Goal: Information Seeking & Learning: Understand process/instructions

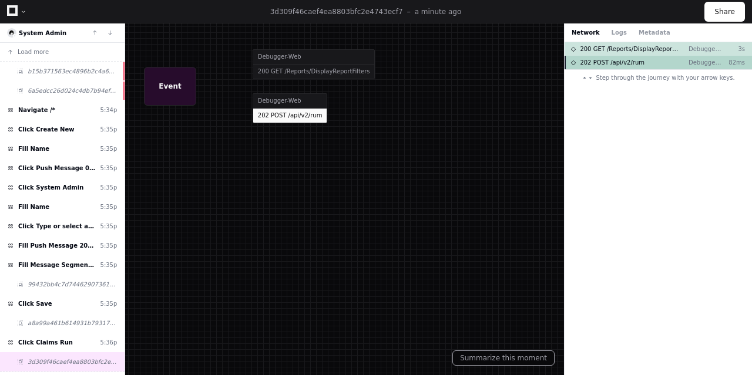
click at [661, 66] on div "202 POST /api/v2/rum Debugger-Web 82ms" at bounding box center [657, 63] width 187 height 14
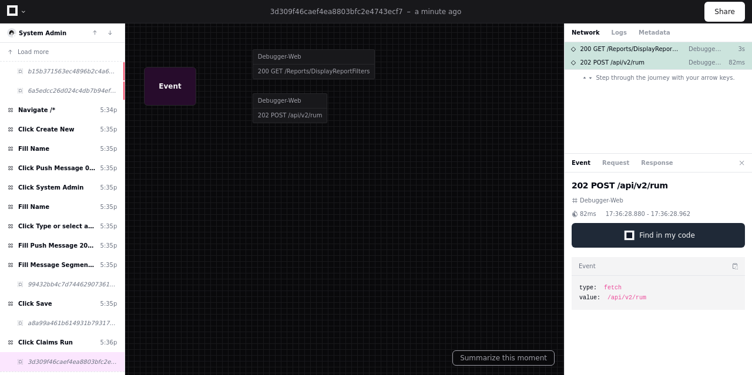
click at [655, 237] on span "Find in my code" at bounding box center [667, 235] width 56 height 9
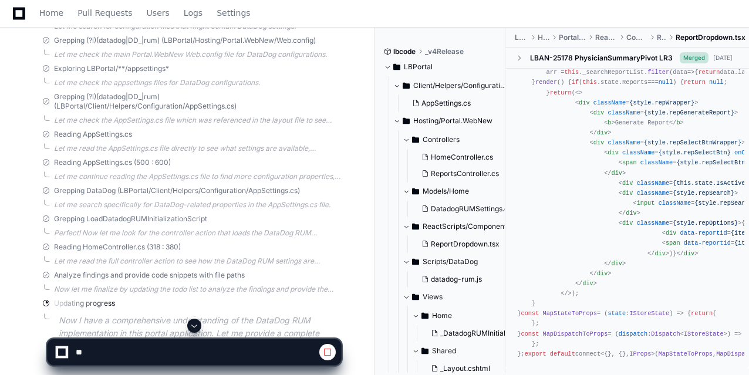
scroll to position [1581, 0]
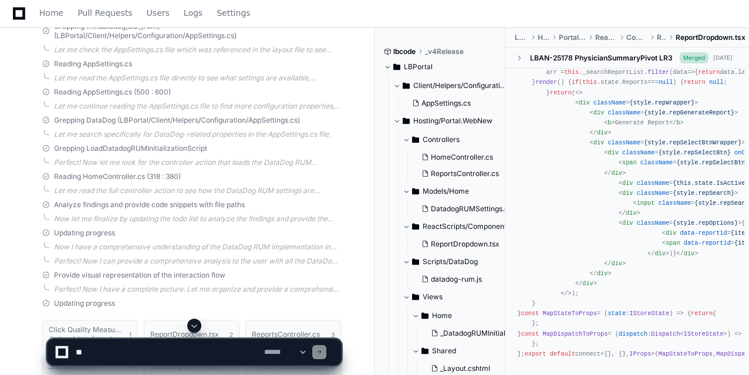
click at [114, 353] on textarea at bounding box center [167, 352] width 188 height 26
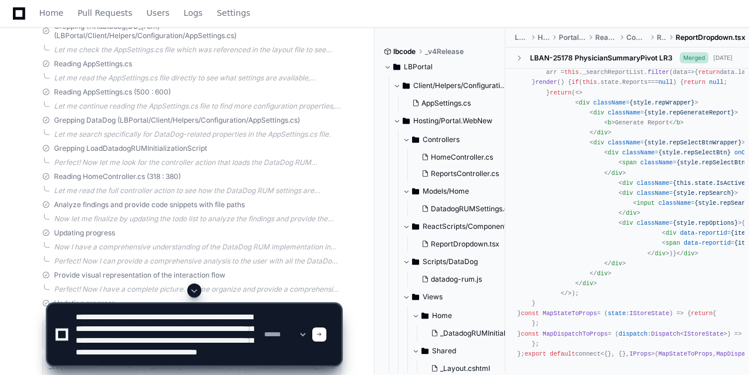
scroll to position [0, 0]
drag, startPoint x: 147, startPoint y: 318, endPoint x: 126, endPoint y: 318, distance: 21.7
click at [126, 318] on textarea at bounding box center [167, 334] width 188 height 61
type textarea "**********"
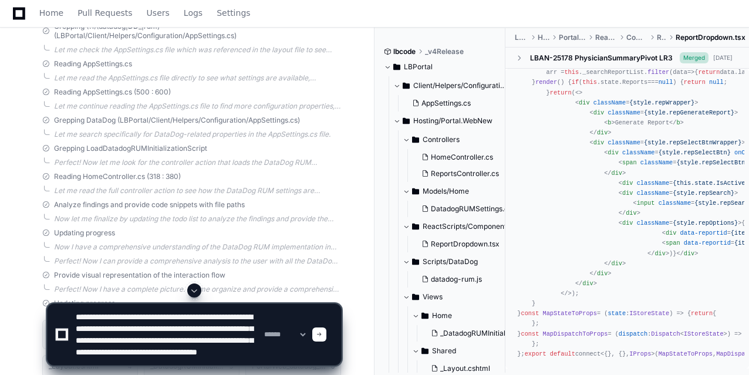
click at [322, 334] on span at bounding box center [319, 335] width 6 height 6
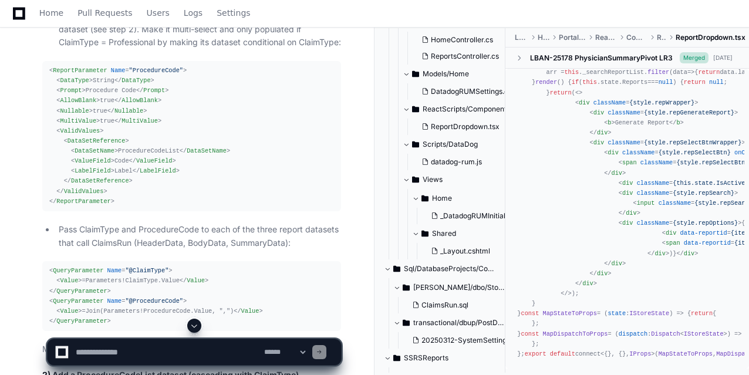
scroll to position [291, 0]
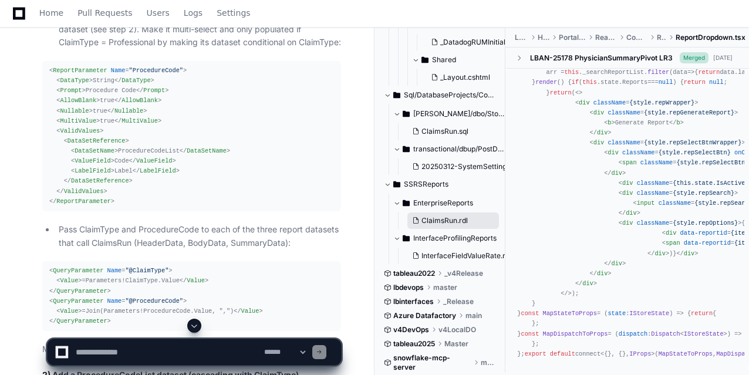
click at [439, 223] on span "ClaimsRun.rdl" at bounding box center [445, 220] width 46 height 9
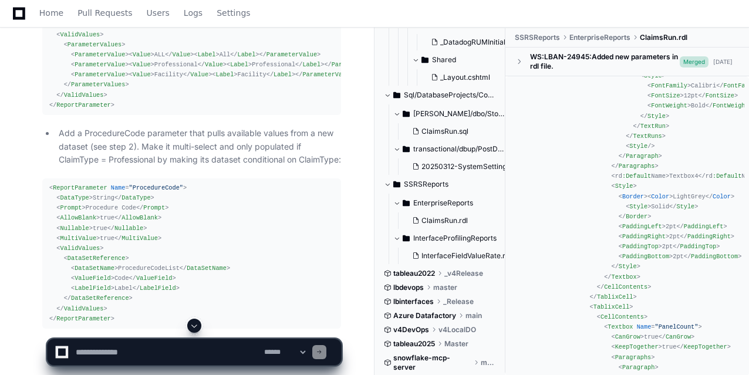
scroll to position [4481, 0]
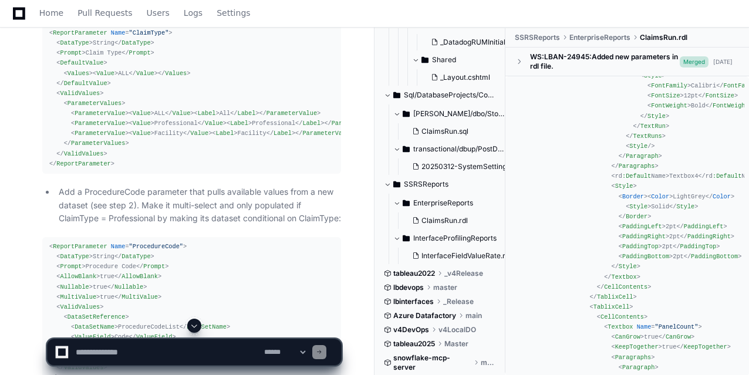
click at [222, 169] on div "< ReportParameter Name = "ClaimType" > < DataType > String </ DataType > < Prom…" at bounding box center [191, 98] width 285 height 141
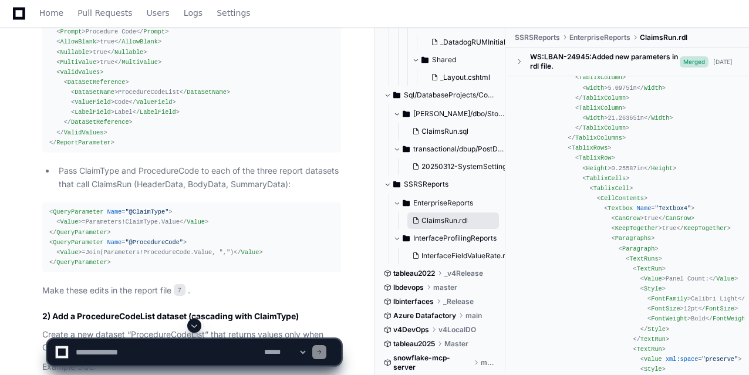
scroll to position [174, 0]
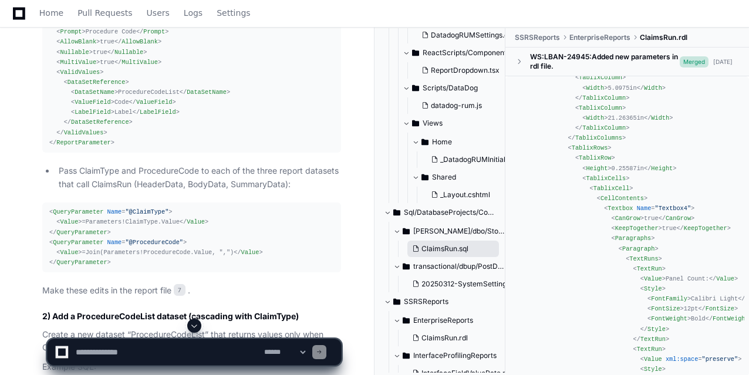
click at [447, 247] on span "ClaimsRun.sql" at bounding box center [445, 248] width 47 height 9
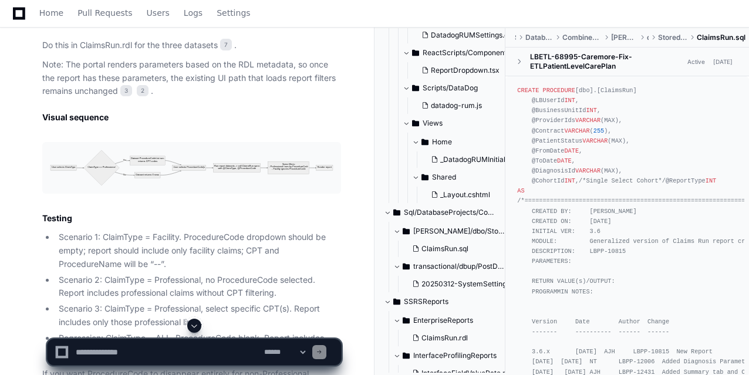
scroll to position [5714, 0]
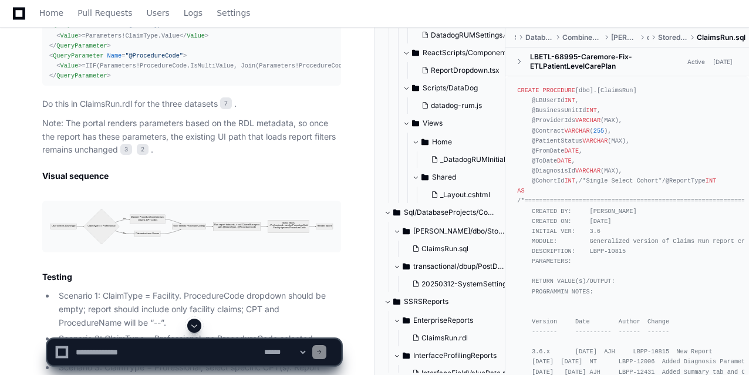
click at [422, 336] on div at bounding box center [465, 347] width 180 height 56
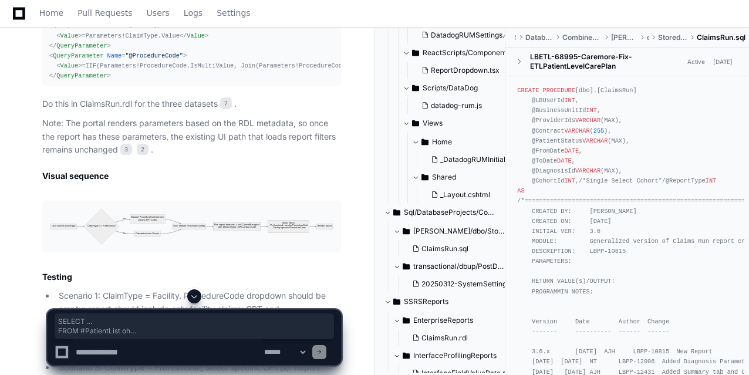
drag, startPoint x: 49, startPoint y: 132, endPoint x: 88, endPoint y: 270, distance: 143.3
copy div "SELECT ... FROM #PatientList oh JOIN ANALYTICS.AnalyticsBase_ProfessionalClaims…"
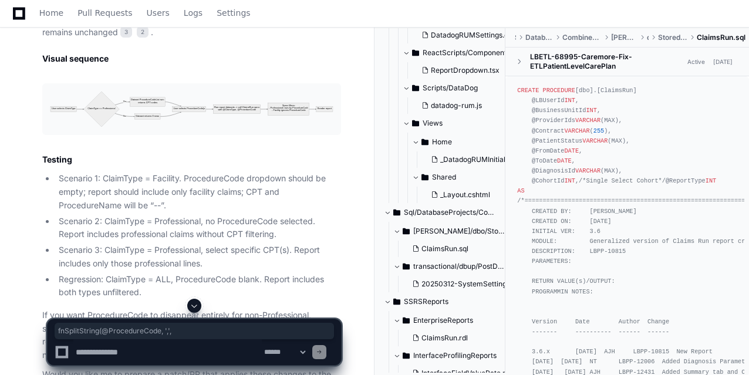
scroll to position [0, 25]
drag, startPoint x: 242, startPoint y: 145, endPoint x: 173, endPoint y: 153, distance: 69.7
drag, startPoint x: 57, startPoint y: 244, endPoint x: 184, endPoint y: 245, distance: 127.4
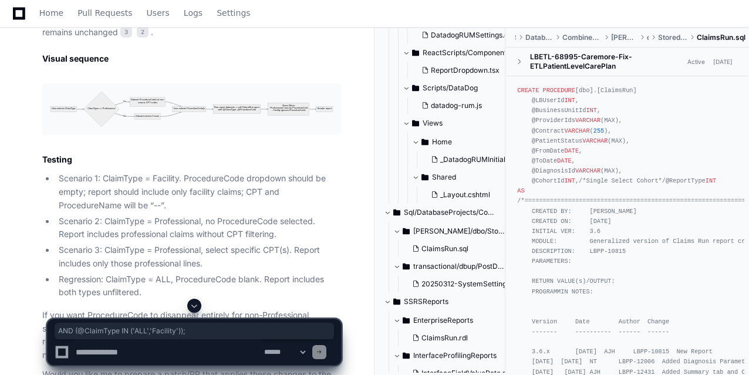
copy div "AND ( @ClaimType IN ( 'ALL' , 'Facility' ));"
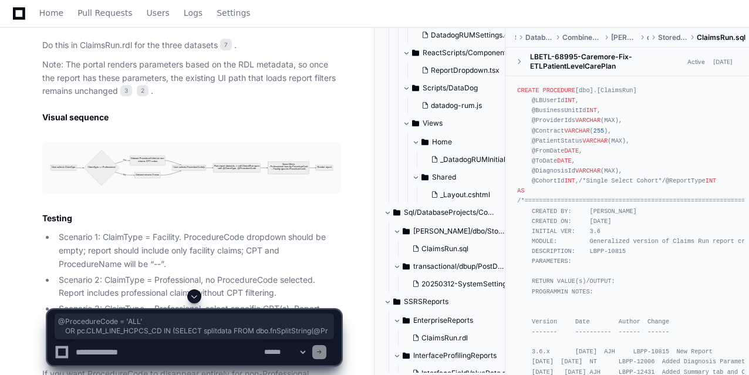
scroll to position [0, 0]
drag, startPoint x: 212, startPoint y: 206, endPoint x: 26, endPoint y: 198, distance: 186.3
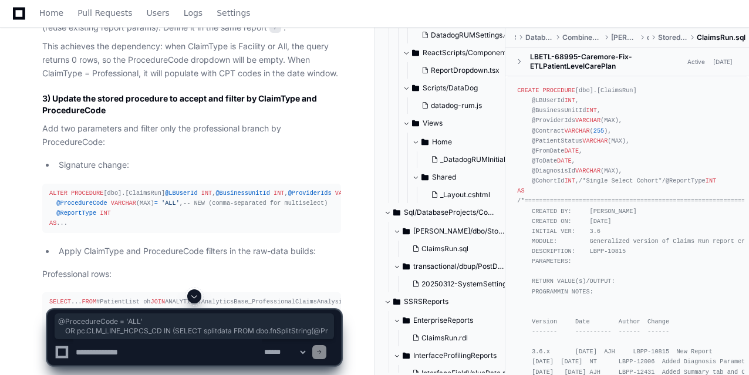
scroll to position [5244, 0]
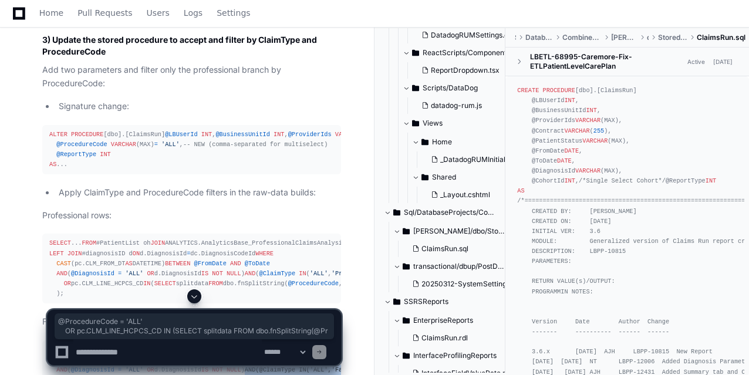
drag, startPoint x: 229, startPoint y: 358, endPoint x: 235, endPoint y: 329, distance: 29.4
click at [230, 358] on textarea at bounding box center [167, 352] width 188 height 26
drag, startPoint x: 161, startPoint y: 178, endPoint x: 48, endPoint y: 49, distance: 171.8
copy div "-- Data source: EdwConnection -- Returns values only when ClaimType is Professi…"
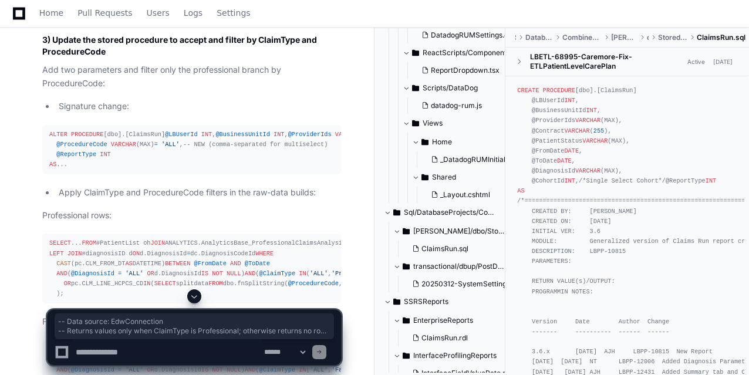
scroll to position [5537, 0]
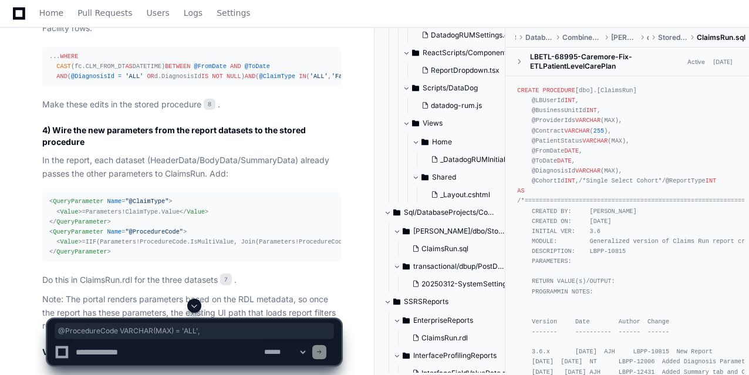
drag, startPoint x: 55, startPoint y: 200, endPoint x: 175, endPoint y: 197, distance: 119.8
copy div "@ProcedureCode VARCHAR (MAX) = 'ALL' ,"
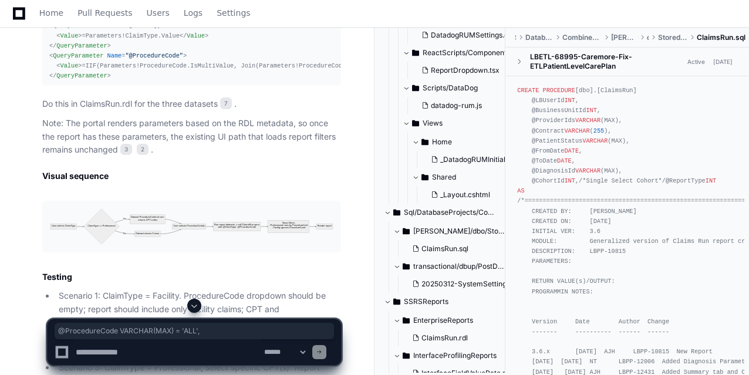
scroll to position [5772, 0]
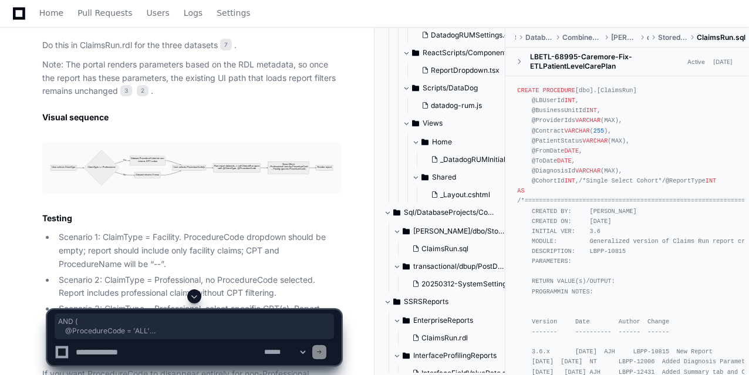
drag, startPoint x: 60, startPoint y: 187, endPoint x: 65, endPoint y: 215, distance: 28.7
copy div "AND ( @ProcedureCode = 'ALL' OR pc.CLM_LINE_HCPCS_CD IN ( SELECT splitdata FROM…"
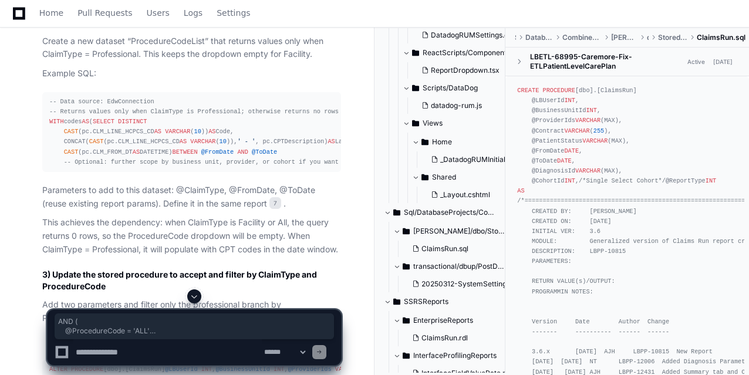
scroll to position [5244, 0]
